Goal: Task Accomplishment & Management: Manage account settings

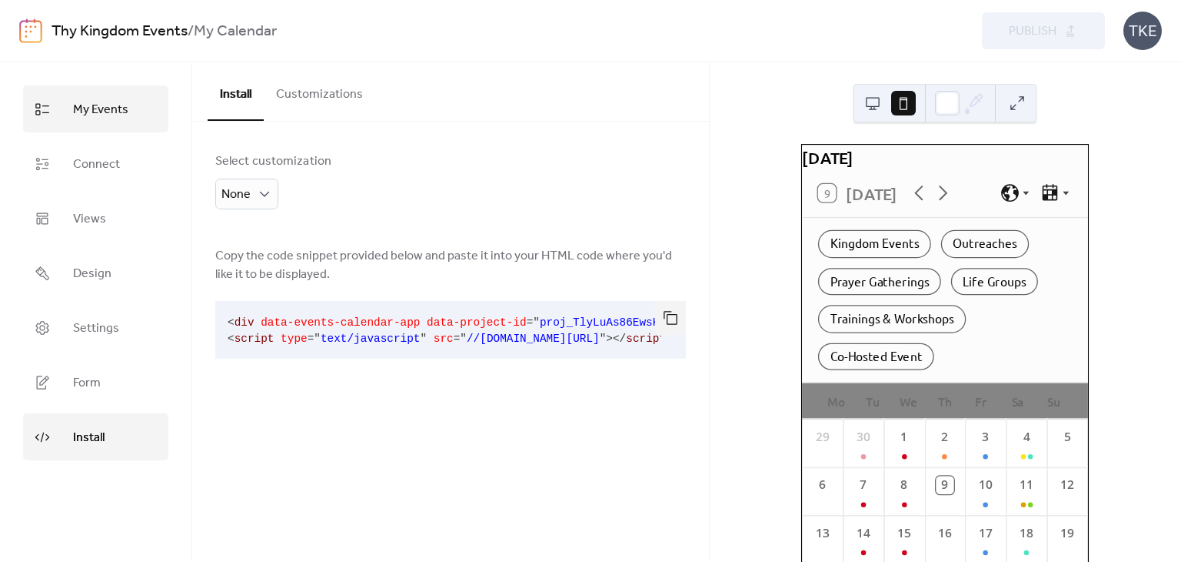
click at [100, 112] on span "My Events" at bounding box center [100, 110] width 55 height 24
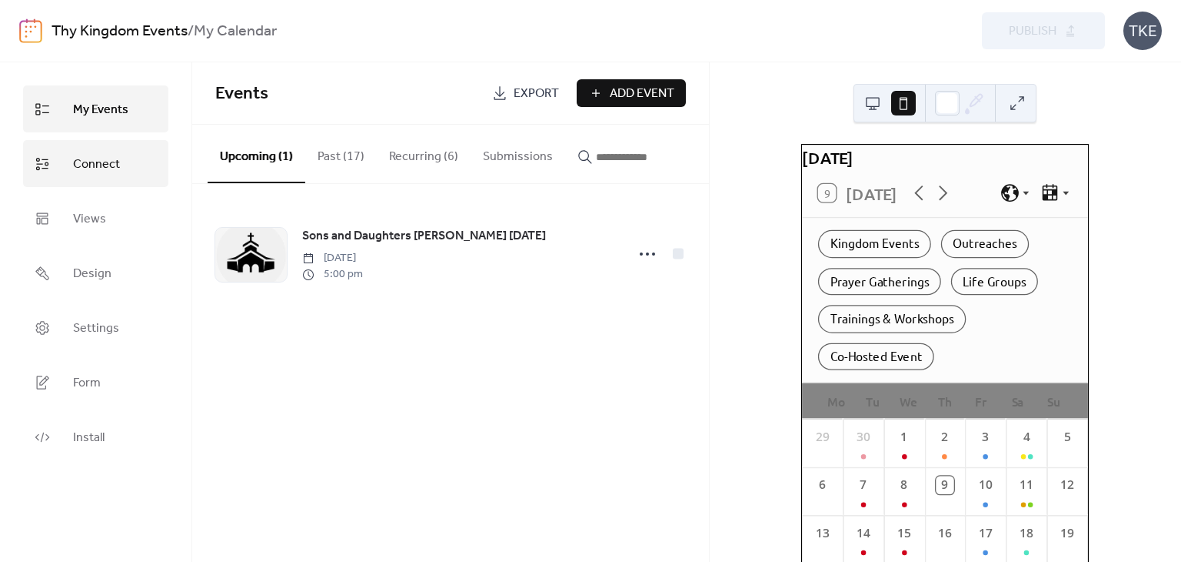
click at [83, 153] on span "Connect" at bounding box center [96, 164] width 47 height 24
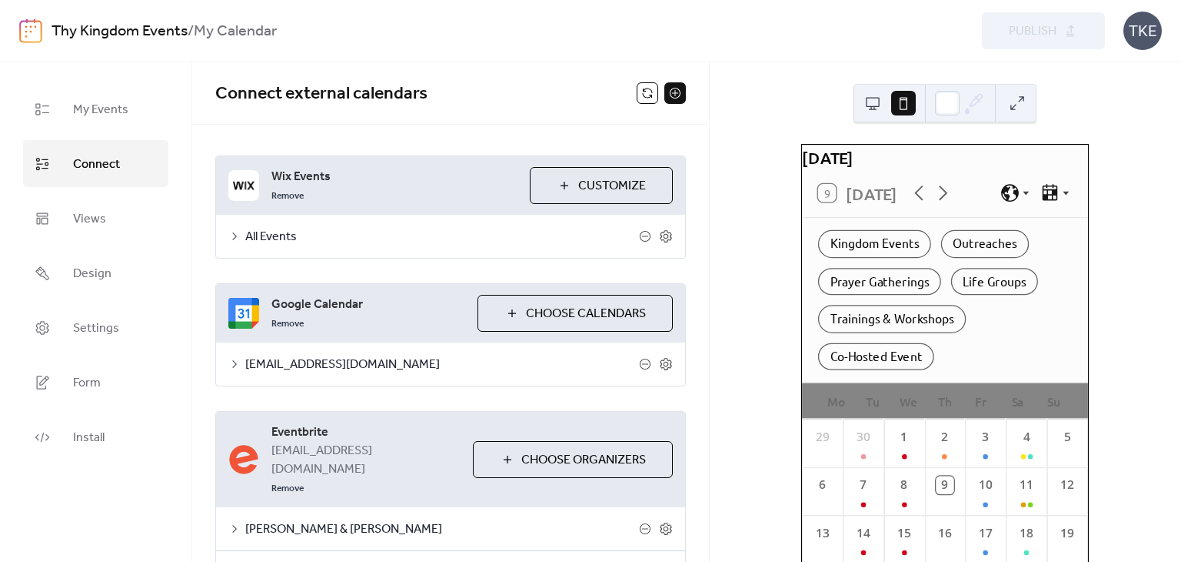
click at [526, 321] on span "Choose Calendars" at bounding box center [586, 314] width 120 height 18
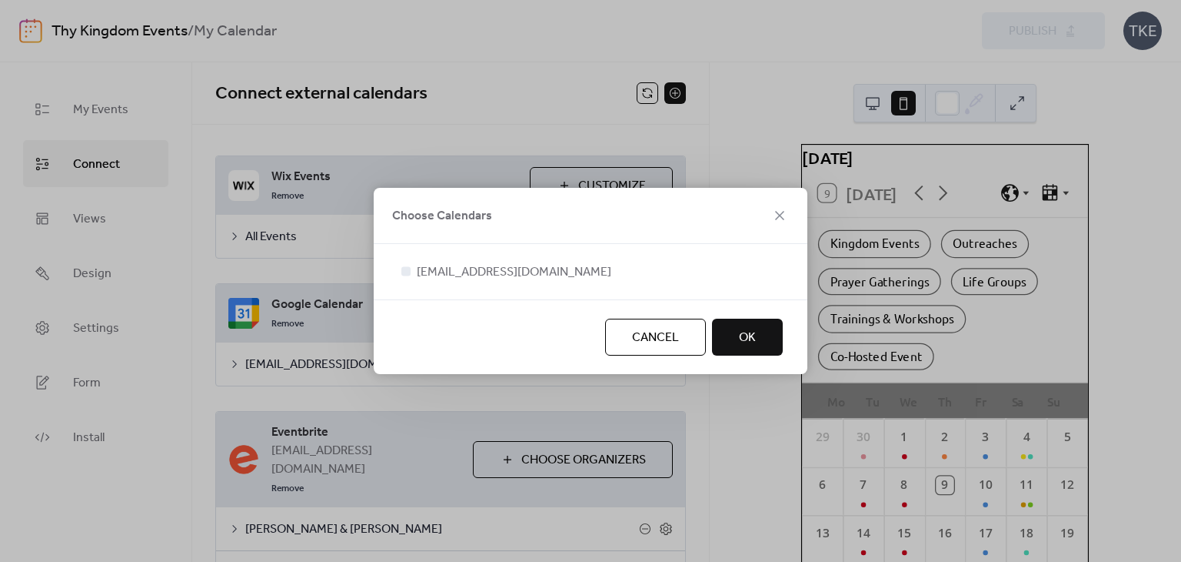
click at [672, 345] on span "Cancel" at bounding box center [655, 337] width 47 height 18
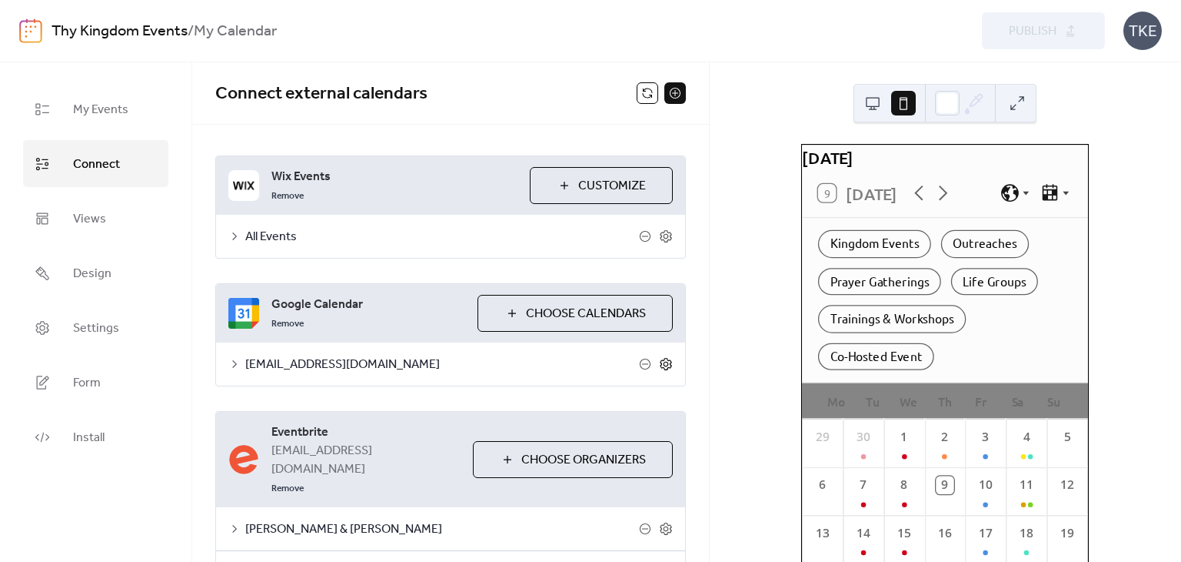
click at [666, 363] on icon at bounding box center [666, 364] width 14 height 14
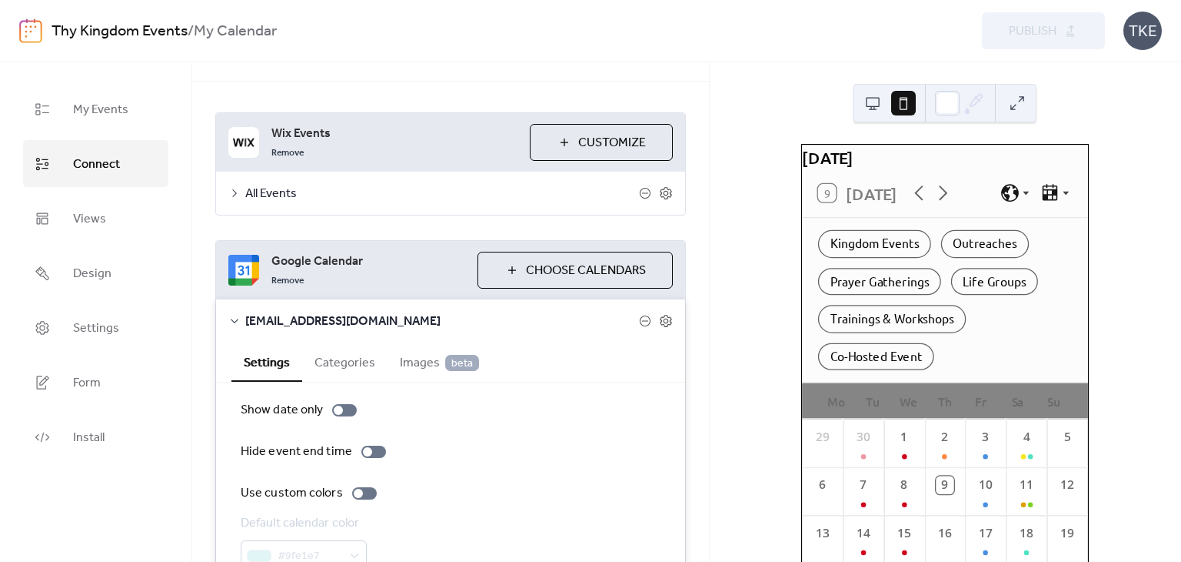
scroll to position [154, 0]
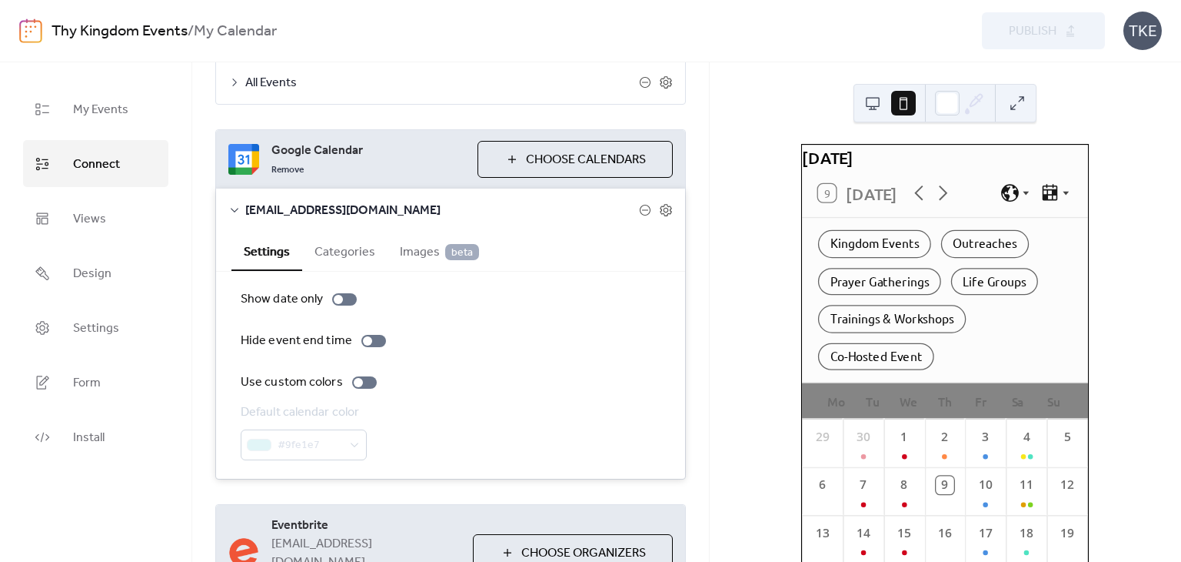
click at [412, 248] on span "Images beta" at bounding box center [439, 252] width 79 height 18
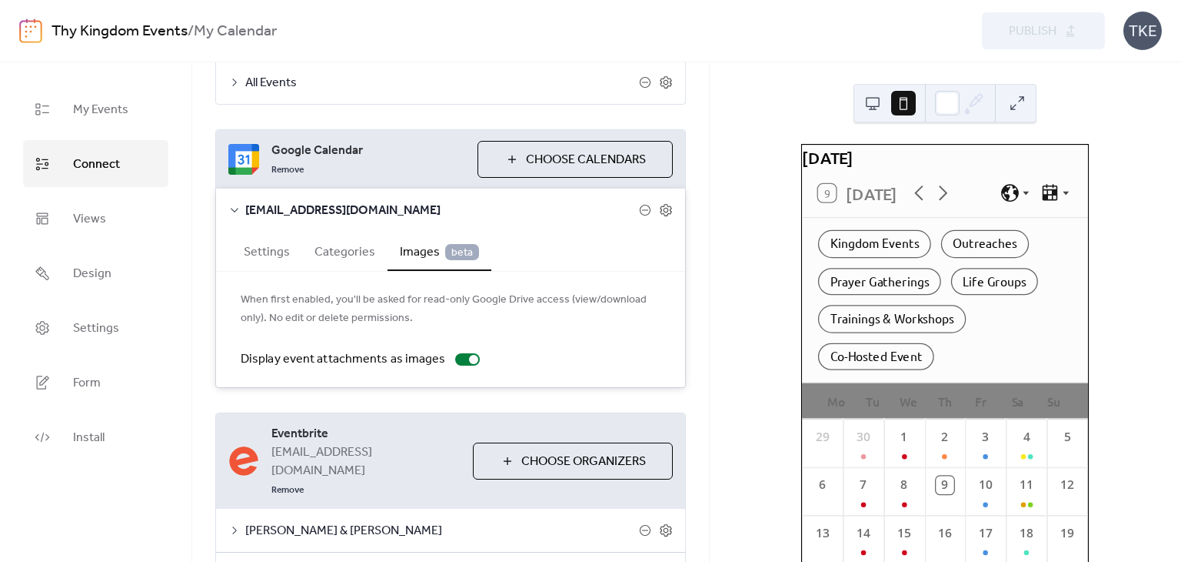
click at [237, 252] on button "Settings" at bounding box center [267, 251] width 71 height 38
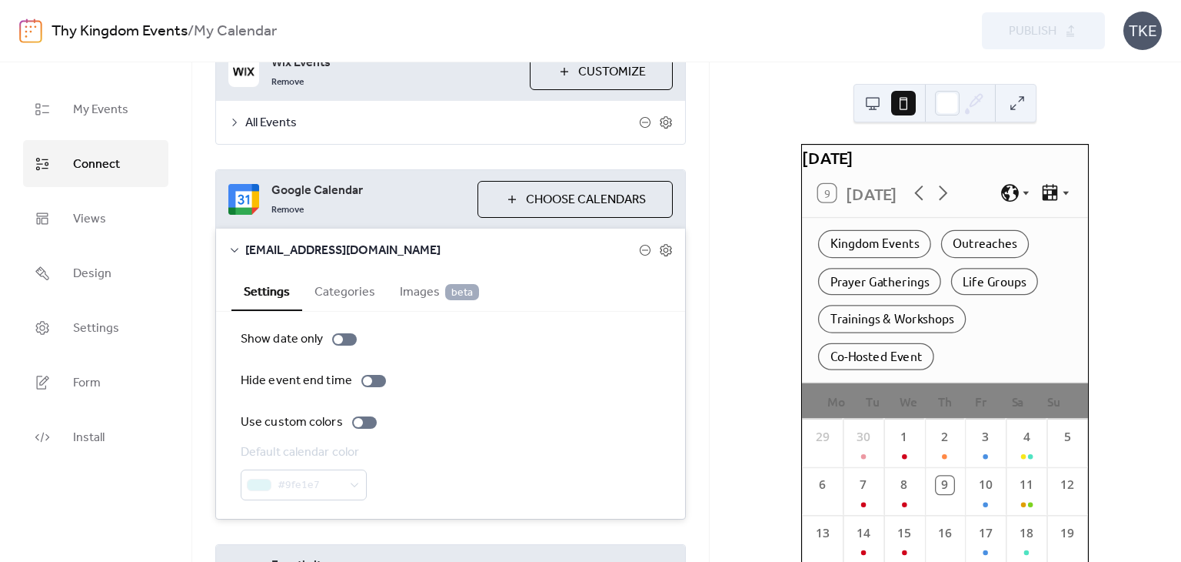
scroll to position [14, 0]
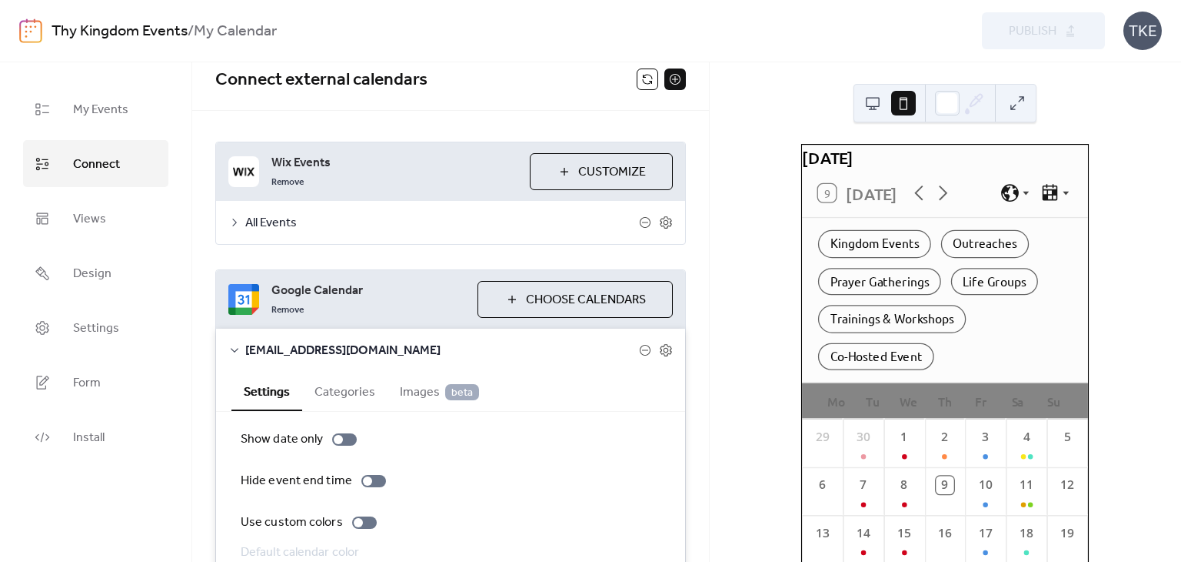
click at [240, 342] on div "[EMAIL_ADDRESS][DOMAIN_NAME]" at bounding box center [450, 349] width 469 height 43
click at [235, 350] on icon at bounding box center [235, 350] width 8 height 5
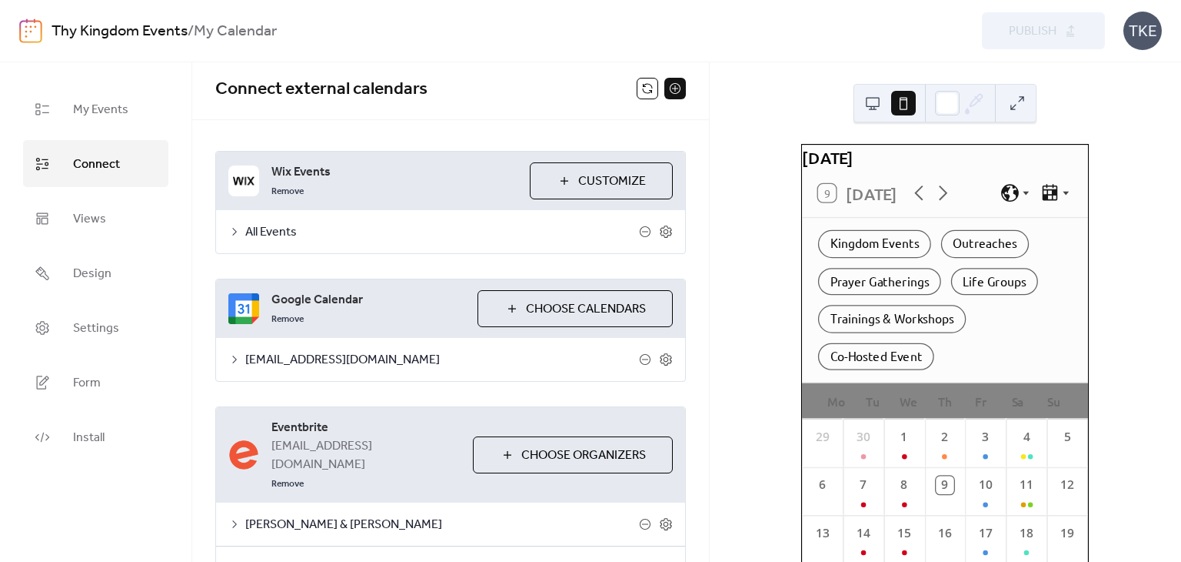
scroll to position [0, 0]
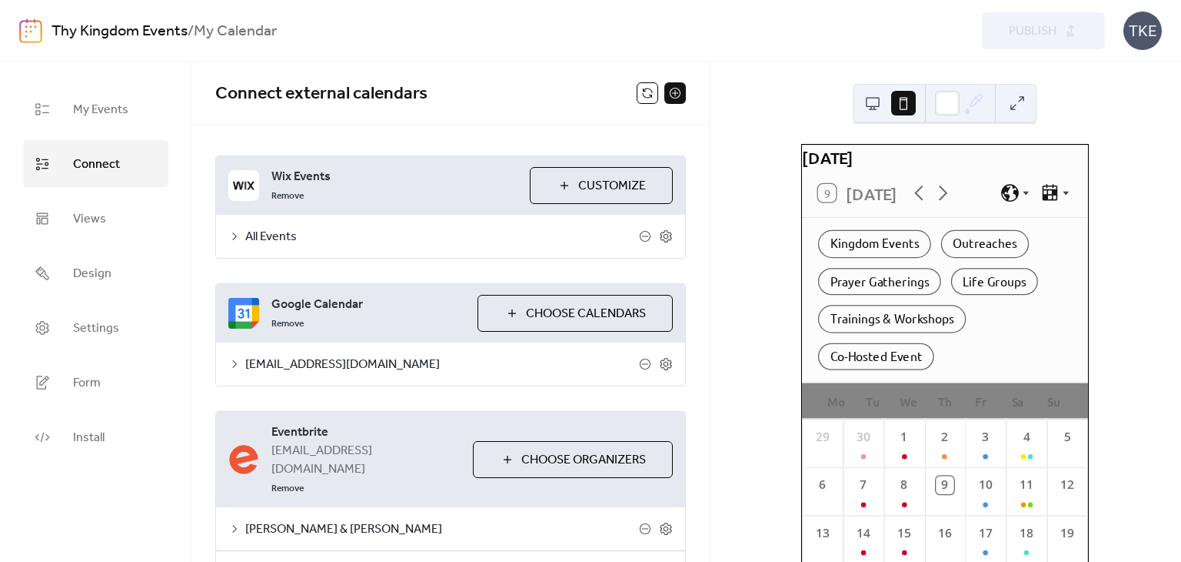
click at [675, 92] on button at bounding box center [676, 93] width 22 height 22
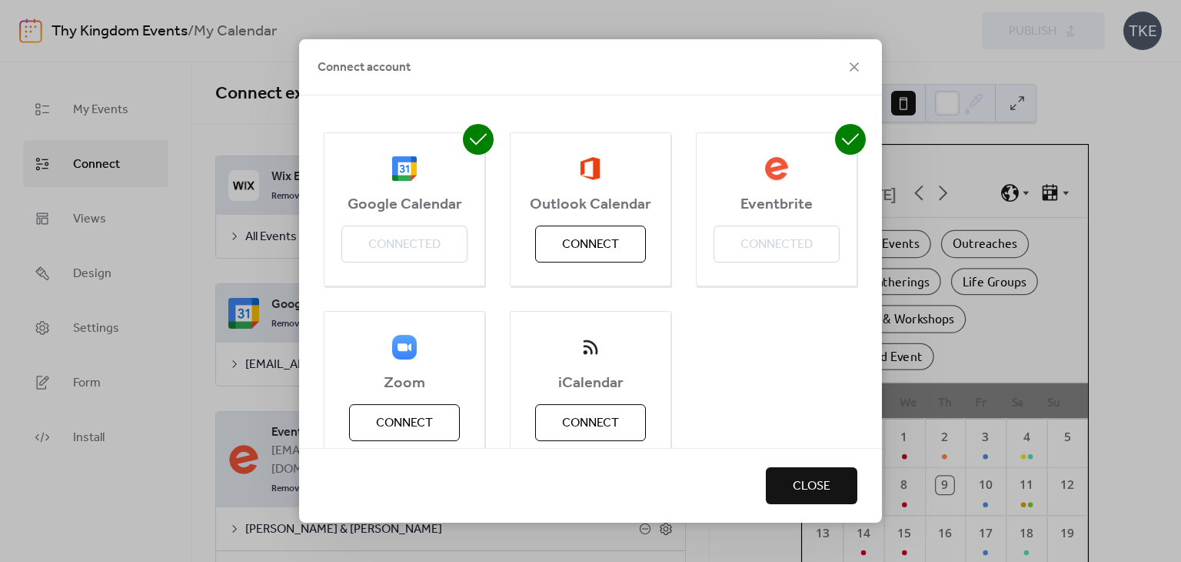
click at [426, 246] on div "Google Calendar Connected" at bounding box center [405, 209] width 162 height 154
click at [425, 198] on span "Google Calendar" at bounding box center [405, 204] width 160 height 18
click at [818, 495] on span "Close" at bounding box center [812, 486] width 38 height 18
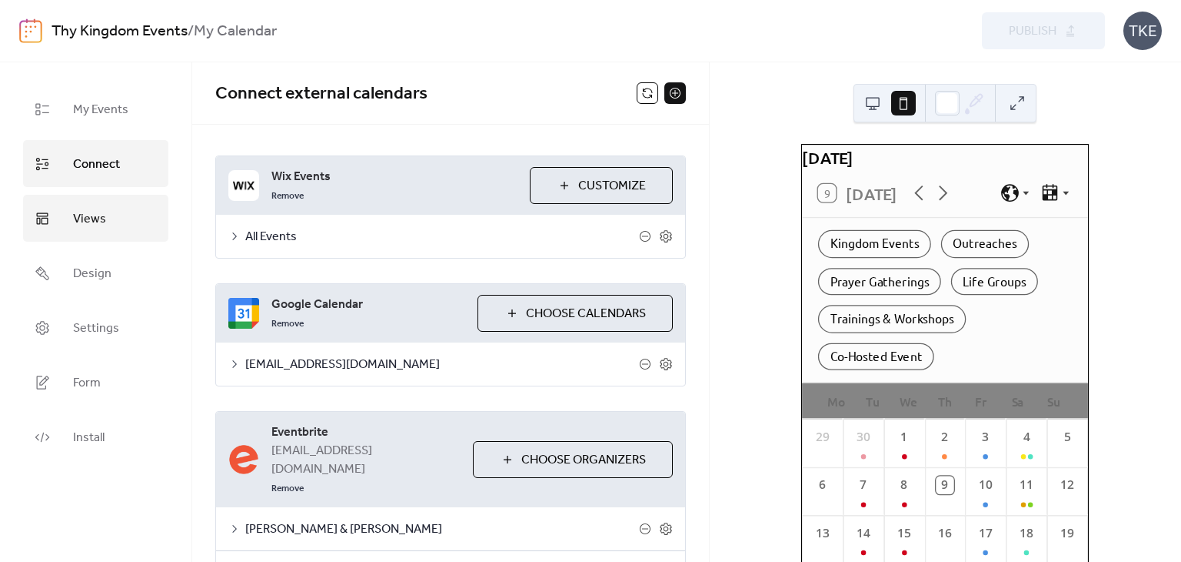
click at [54, 215] on link "Views" at bounding box center [95, 218] width 145 height 47
